Goal: Register for event/course

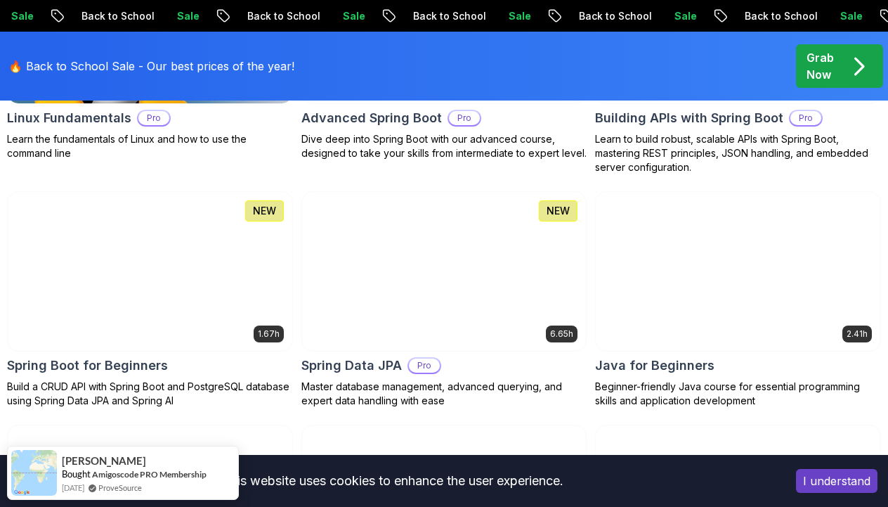
scroll to position [653, 0]
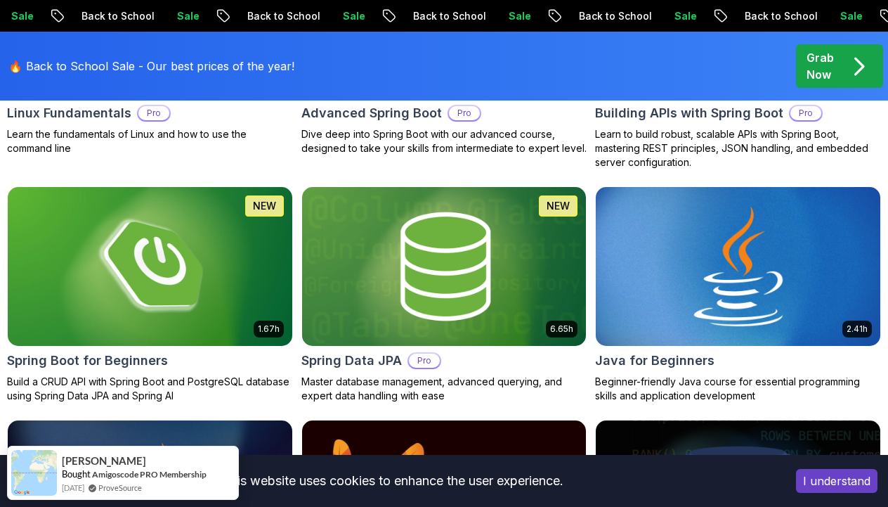
click at [697, 246] on img at bounding box center [738, 266] width 299 height 167
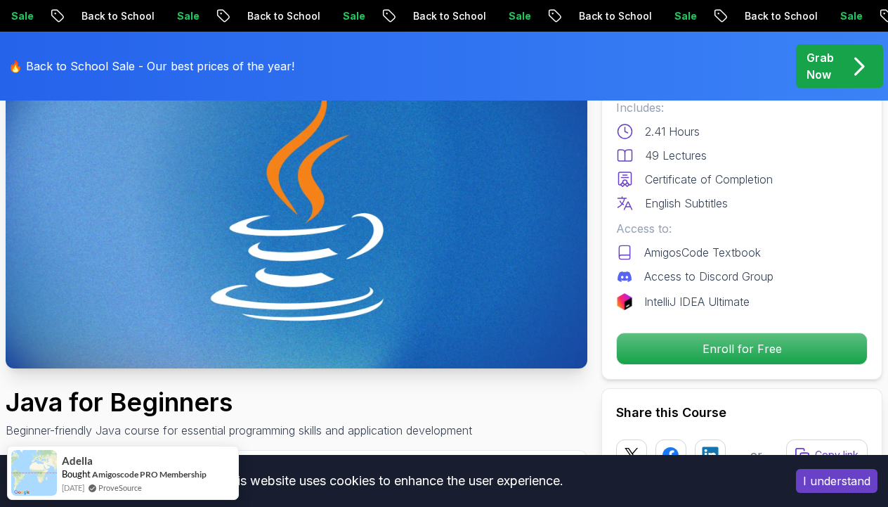
scroll to position [149, 0]
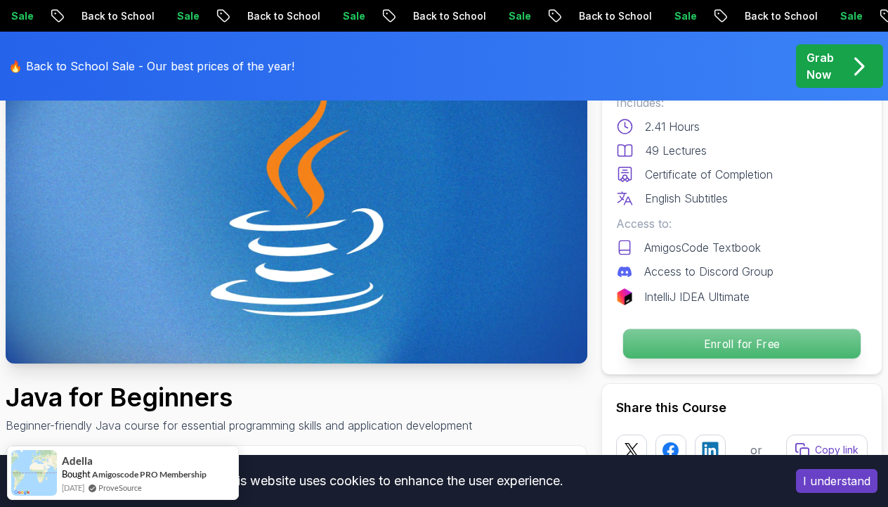
click at [720, 343] on p "Enroll for Free" at bounding box center [741, 344] width 237 height 30
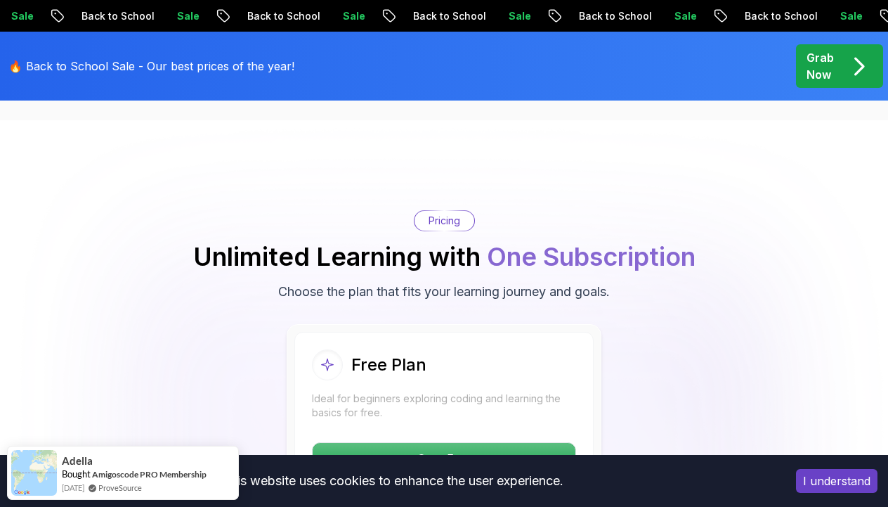
scroll to position [2852, 0]
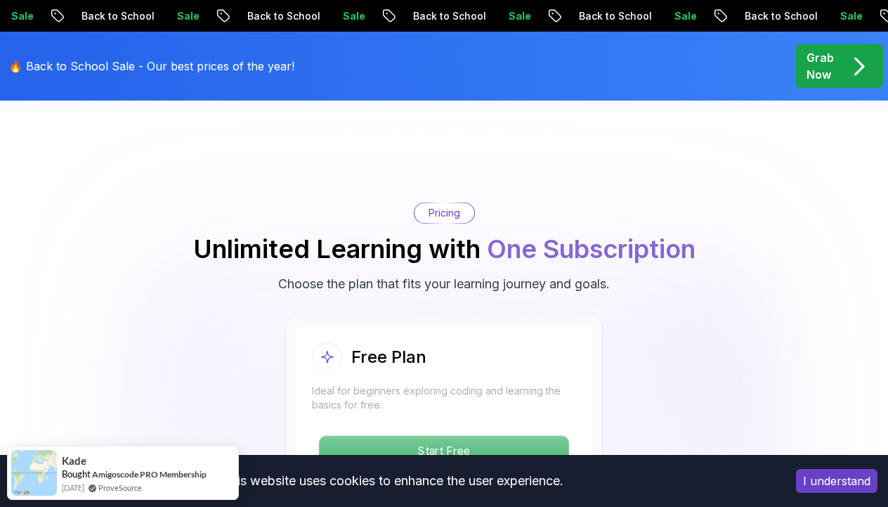
scroll to position [2852, 0]
click at [459, 436] on p "Start Free" at bounding box center [443, 451] width 249 height 30
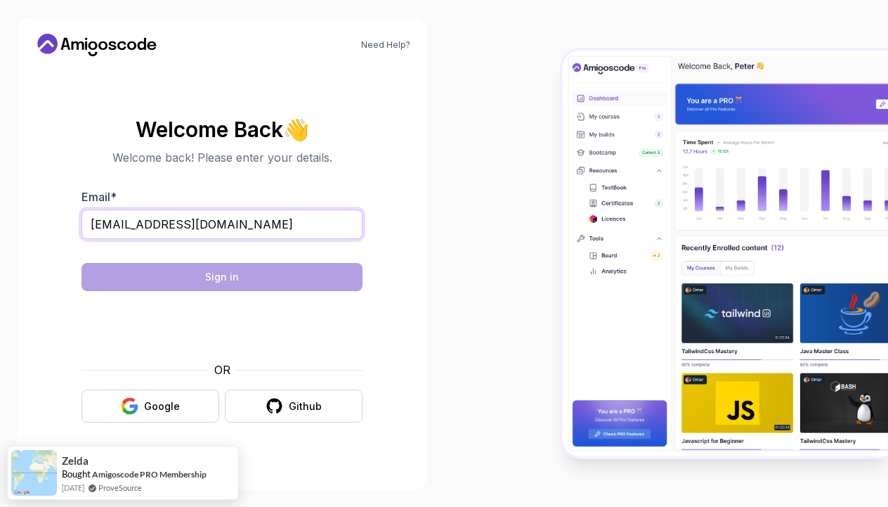
type input "savanef926@gmail.com"
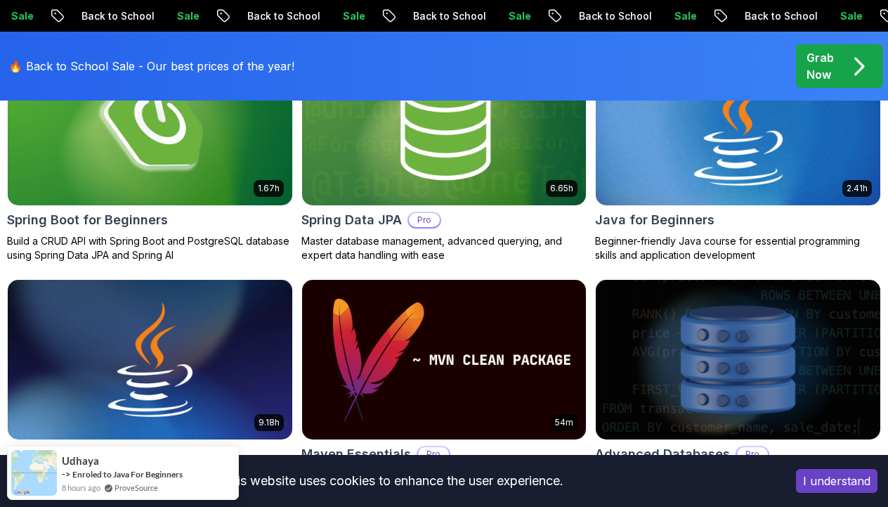
click at [712, 163] on img at bounding box center [738, 125] width 299 height 167
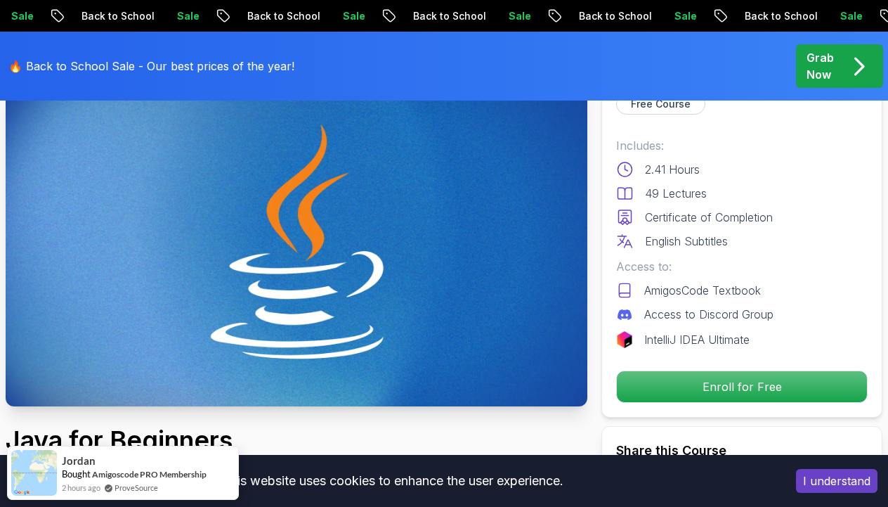
scroll to position [178, 0]
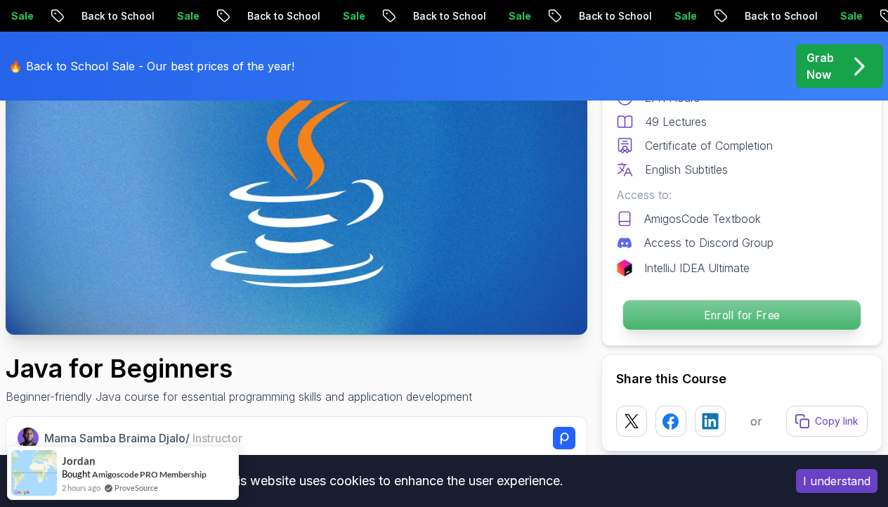
click at [719, 318] on p "Enroll for Free" at bounding box center [741, 315] width 237 height 30
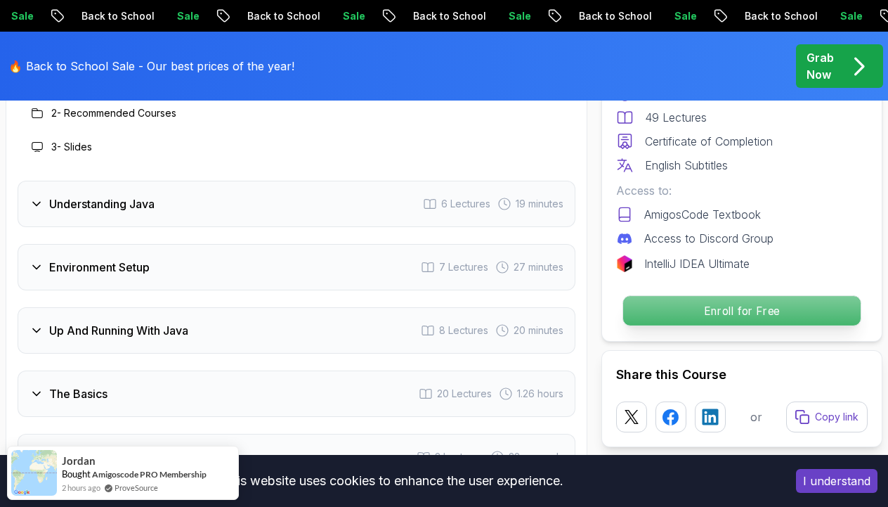
scroll to position [2852, 0]
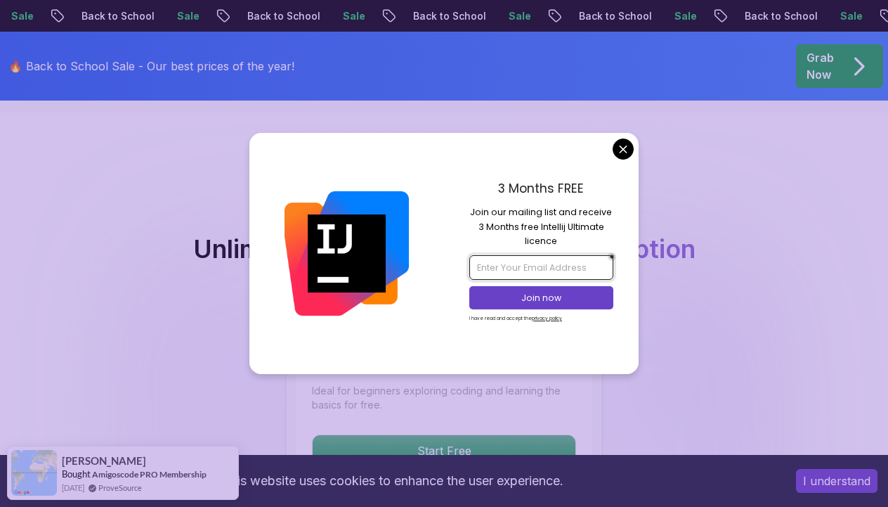
click at [582, 273] on input "email" at bounding box center [540, 267] width 143 height 24
type input "[EMAIL_ADDRESS]."
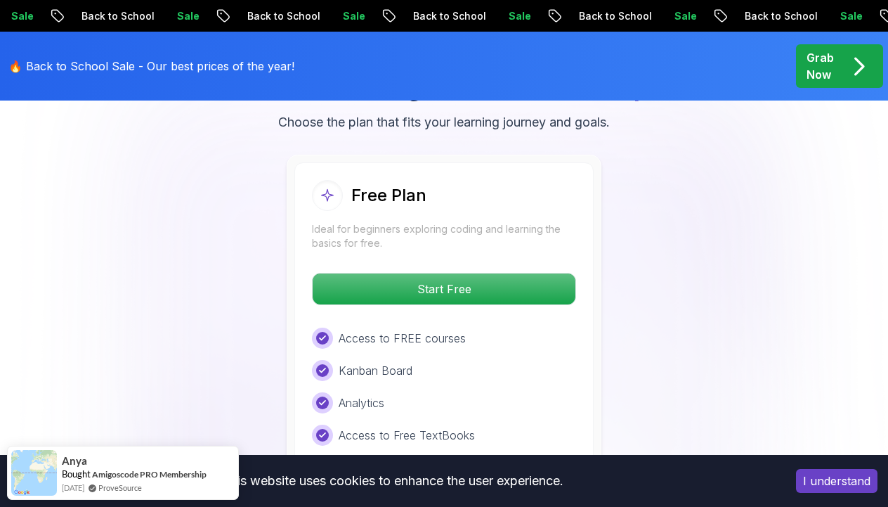
scroll to position [3004, 0]
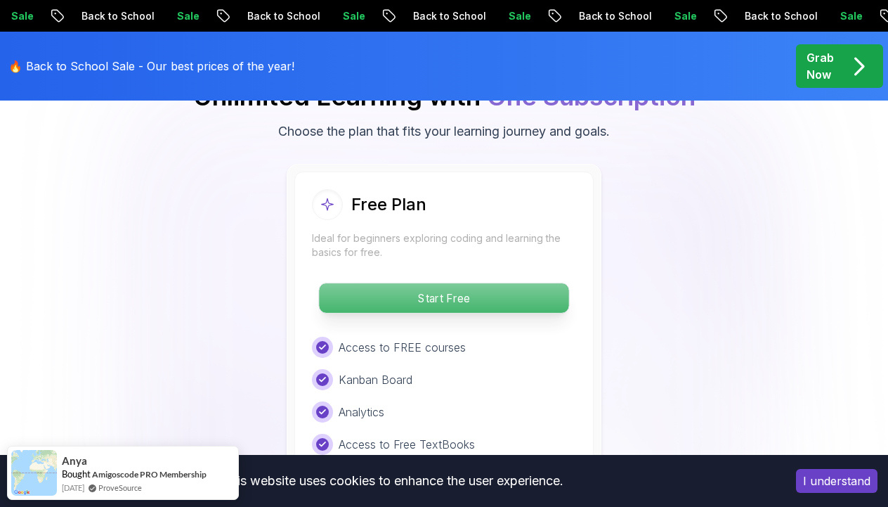
click at [443, 283] on p "Start Free" at bounding box center [443, 298] width 249 height 30
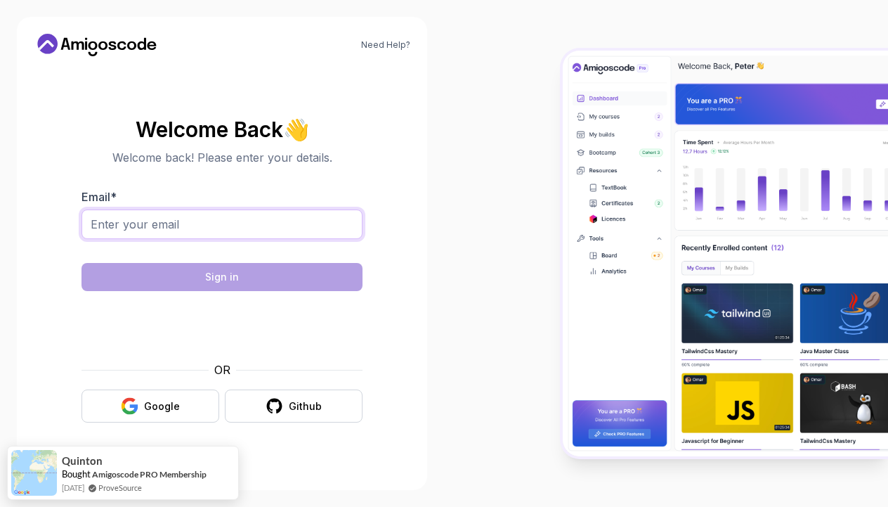
click at [348, 226] on input "Email *" at bounding box center [221, 224] width 281 height 30
click at [241, 225] on input "Email *" at bounding box center [221, 224] width 281 height 30
